Goal: Check status: Check status

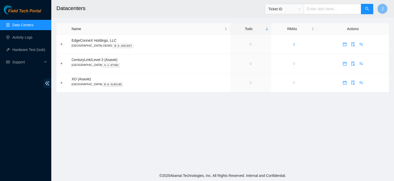
click at [29, 27] on link "Data Centers" at bounding box center [22, 25] width 21 height 4
click at [360, 45] on icon "swap" at bounding box center [362, 44] width 4 height 4
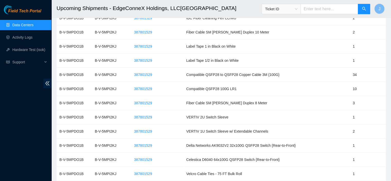
scroll to position [251, 0]
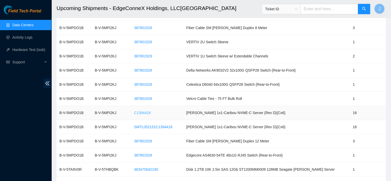
click at [150, 110] on span "C1394418" at bounding box center [142, 113] width 17 height 6
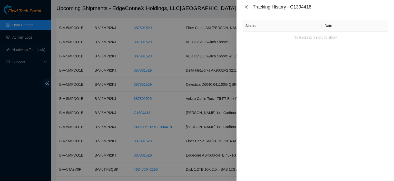
click at [246, 6] on icon "close" at bounding box center [246, 7] width 4 height 4
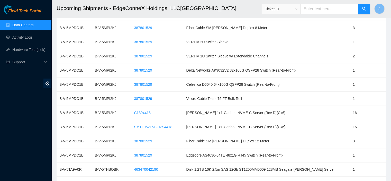
click at [323, 10] on input "text" at bounding box center [329, 9] width 58 height 10
paste input "B-V-5MPI2KJ"
type input "B-V-5MPI2KJ"
